Goal: Information Seeking & Learning: Learn about a topic

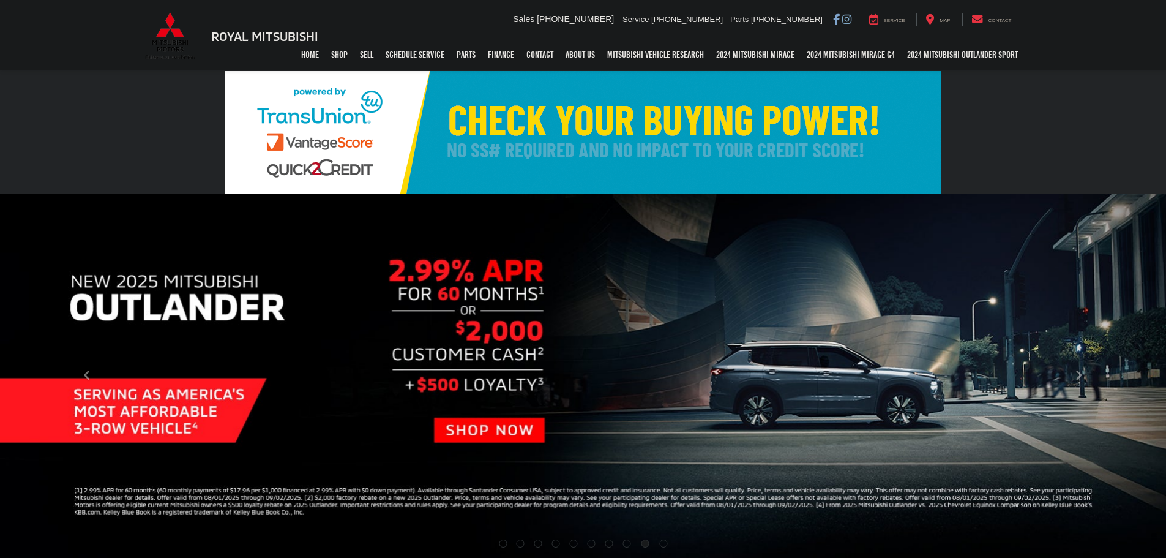
select select "Mitsubishi"
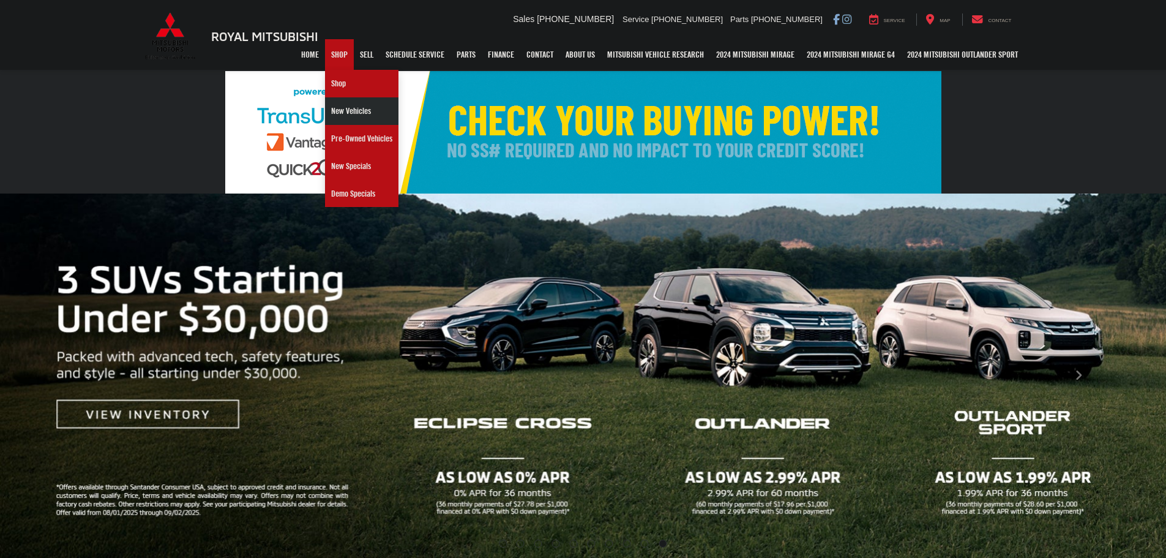
click at [333, 105] on link "New Vehicles" at bounding box center [361, 111] width 73 height 28
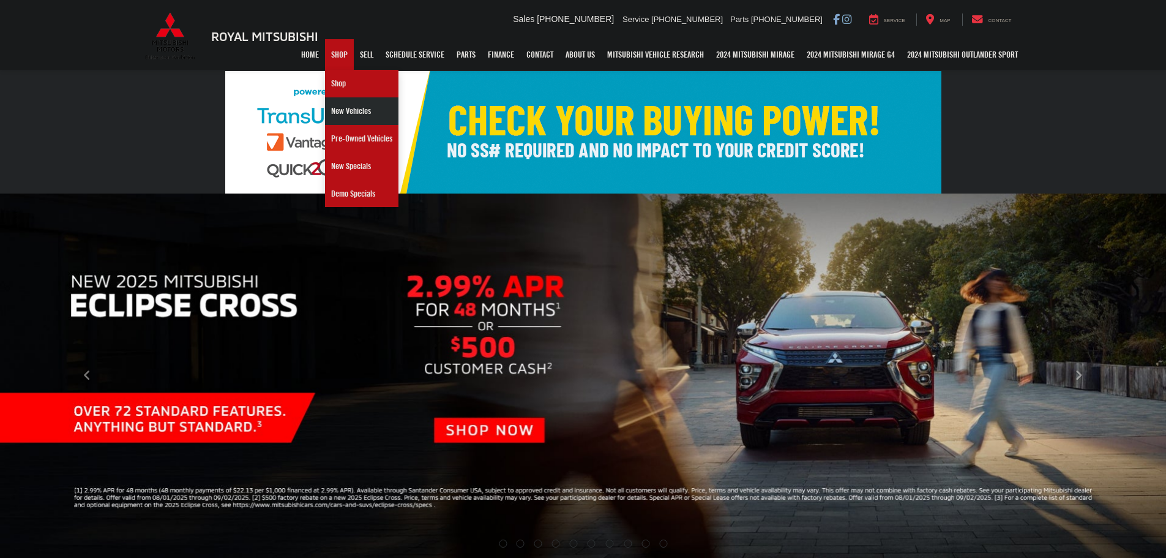
click at [327, 108] on link "New Vehicles" at bounding box center [361, 111] width 73 height 28
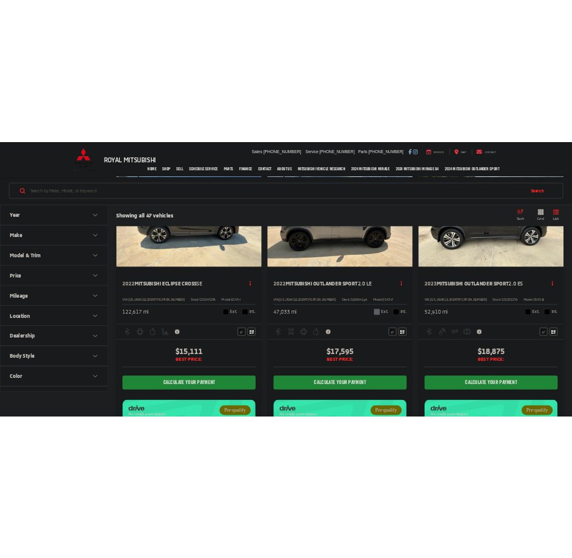
scroll to position [122, 0]
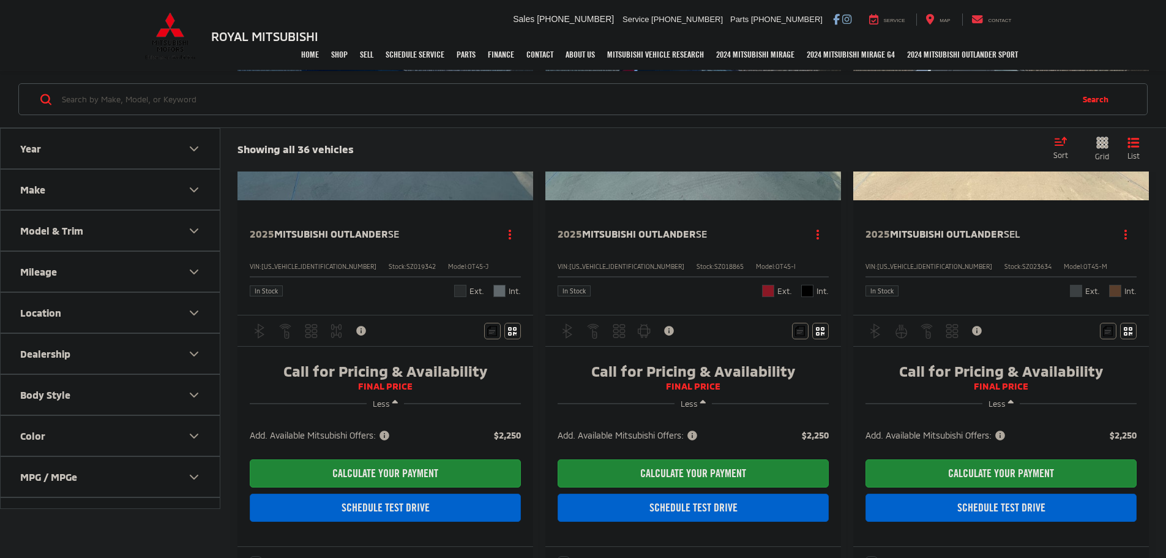
scroll to position [245, 0]
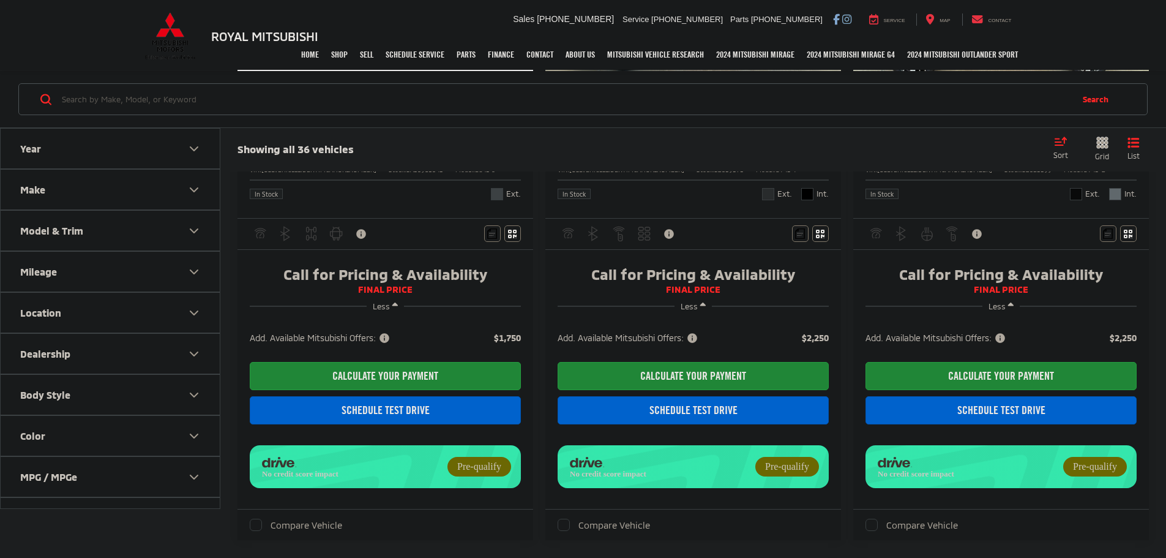
scroll to position [1775, 0]
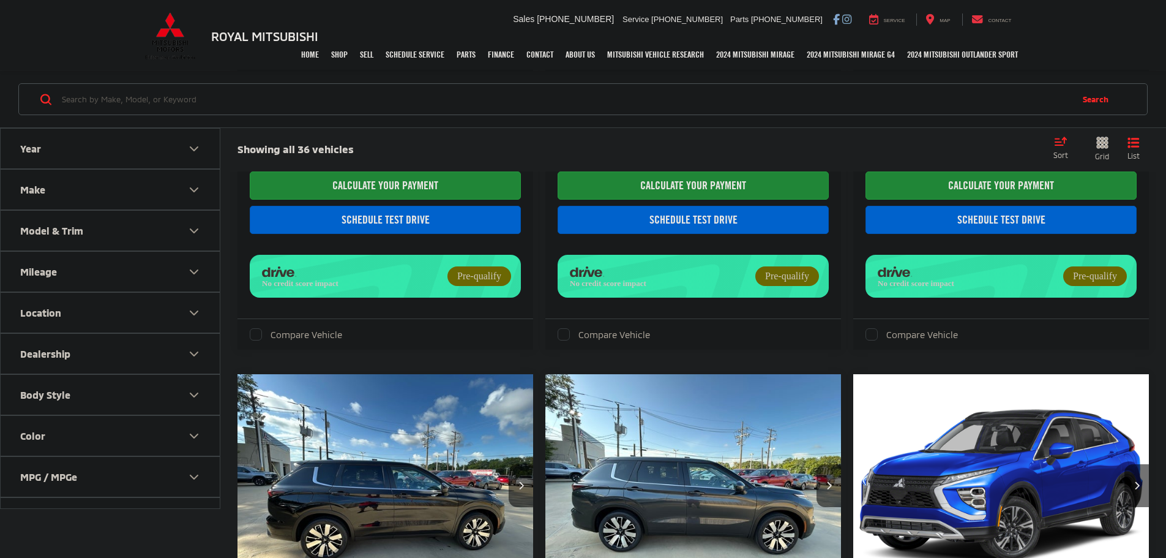
scroll to position [1735, 0]
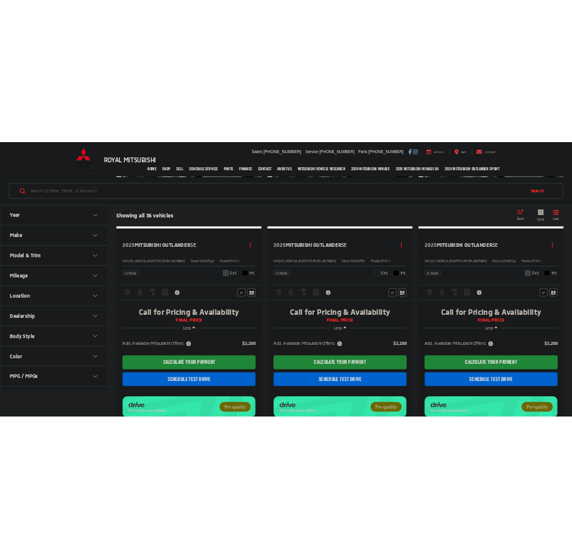
scroll to position [1591, 0]
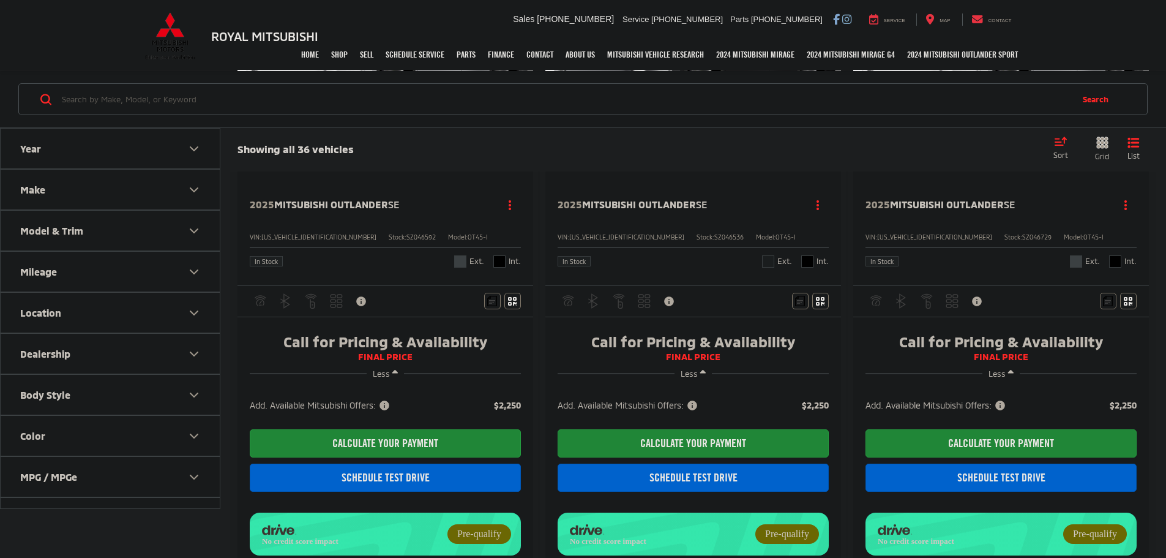
drag, startPoint x: 577, startPoint y: 269, endPoint x: 641, endPoint y: 258, distance: 65.7
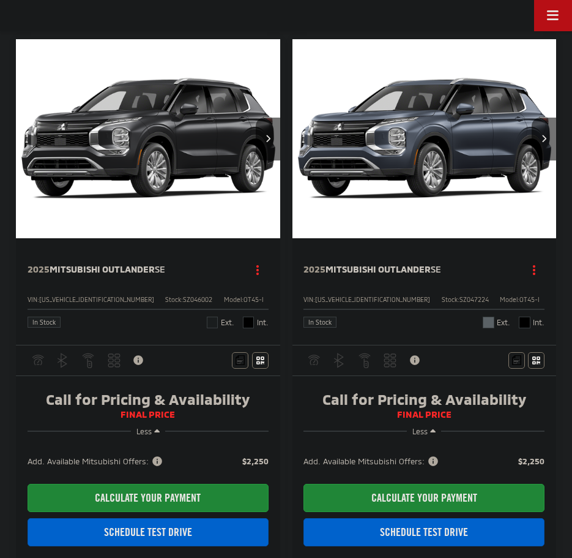
scroll to position [1408, 0]
